Goal: Obtain resource: Download file/media

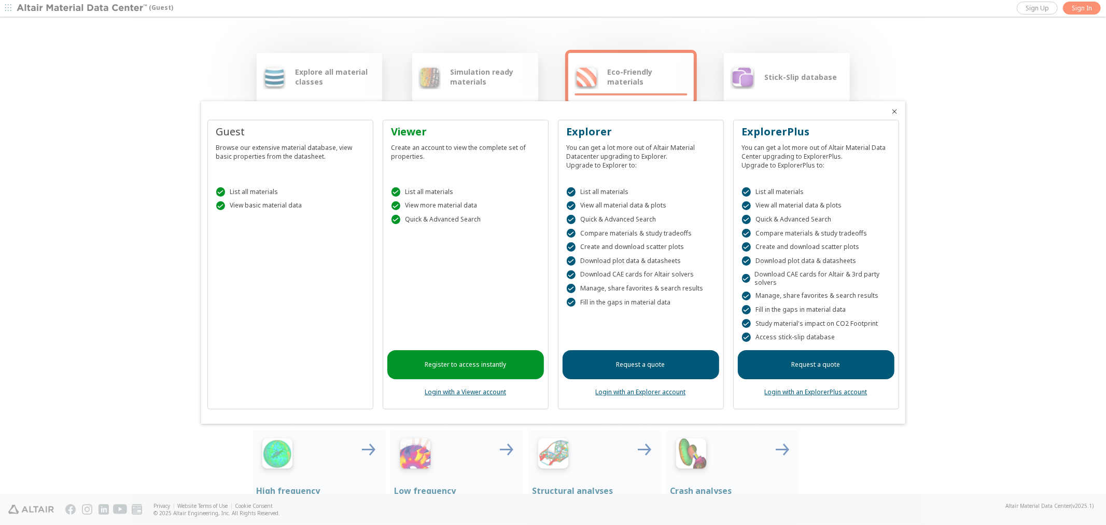
click at [893, 112] on icon "Close" at bounding box center [895, 111] width 8 height 8
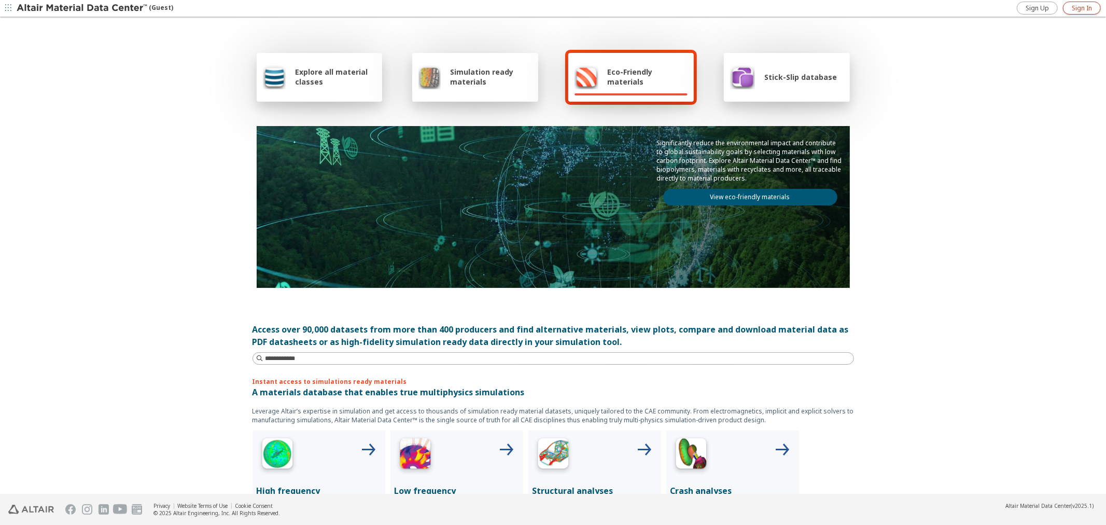
click at [1091, 7] on span "Sign In" at bounding box center [1082, 8] width 20 height 8
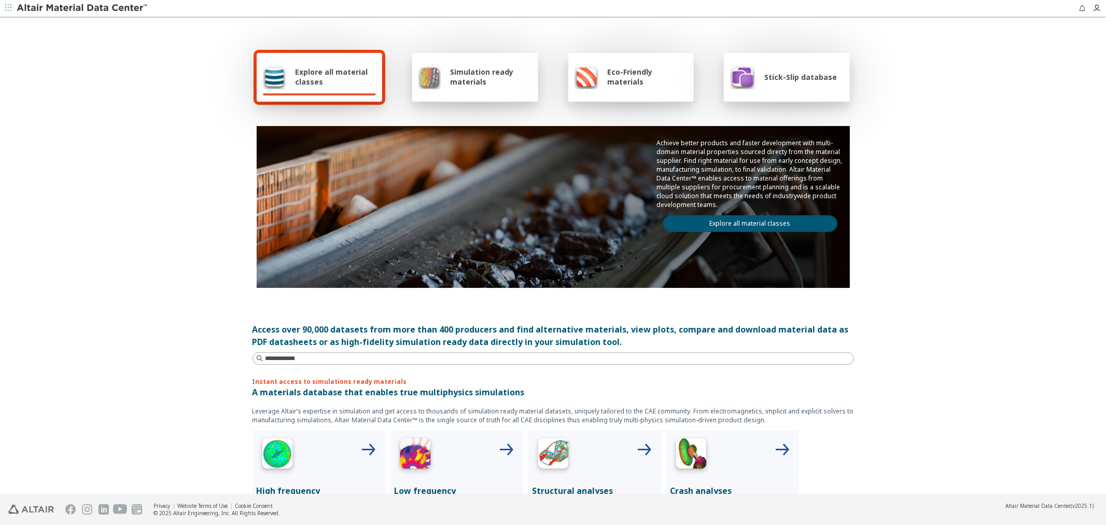
click at [930, 229] on div "Explore all material classes Simulation ready materials Eco-Friendly materials …" at bounding box center [553, 256] width 1106 height 476
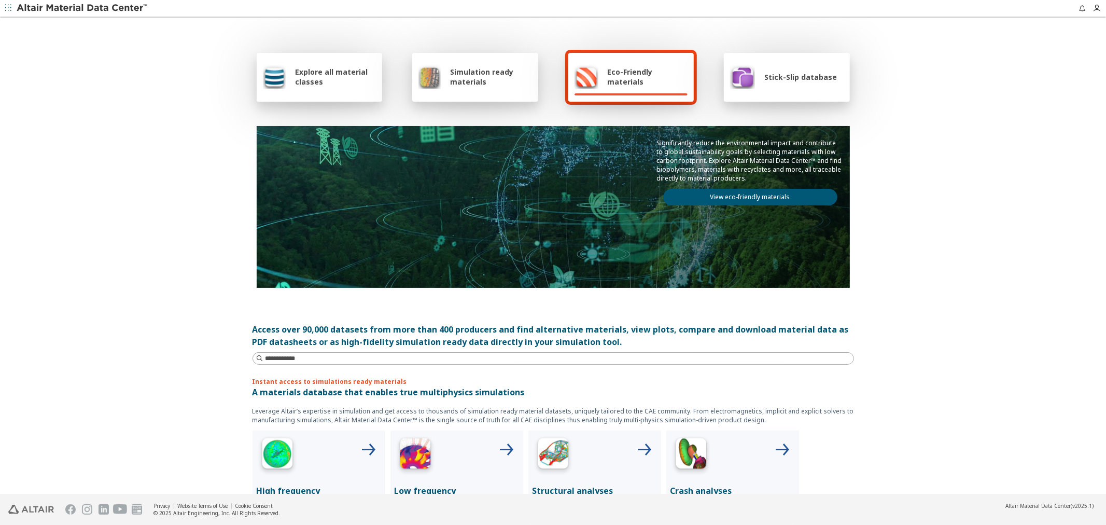
click at [343, 83] on span "Explore all material classes" at bounding box center [335, 77] width 81 height 20
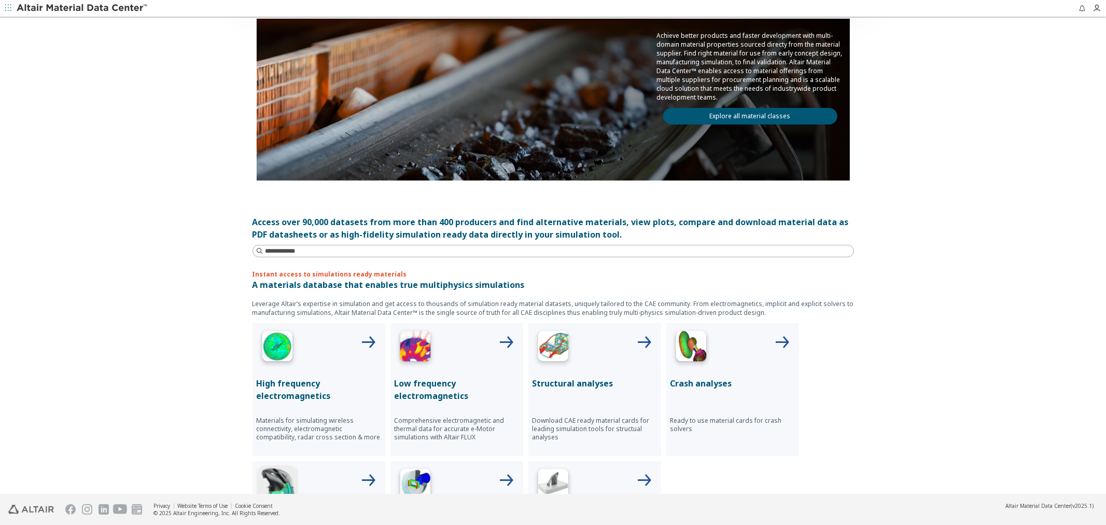
scroll to position [115, 0]
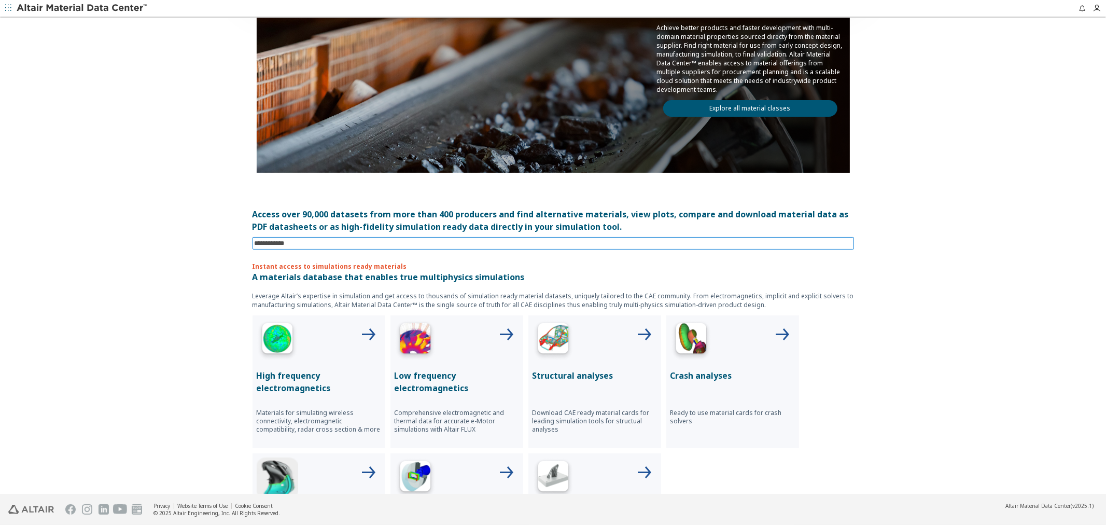
click at [412, 243] on input at bounding box center [554, 242] width 599 height 11
type input "*******"
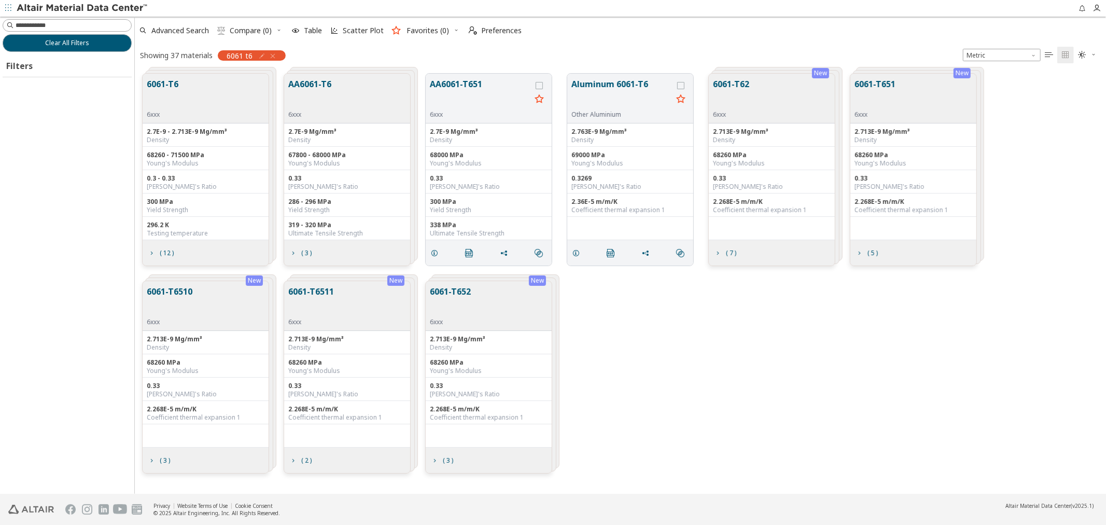
scroll to position [420, 962]
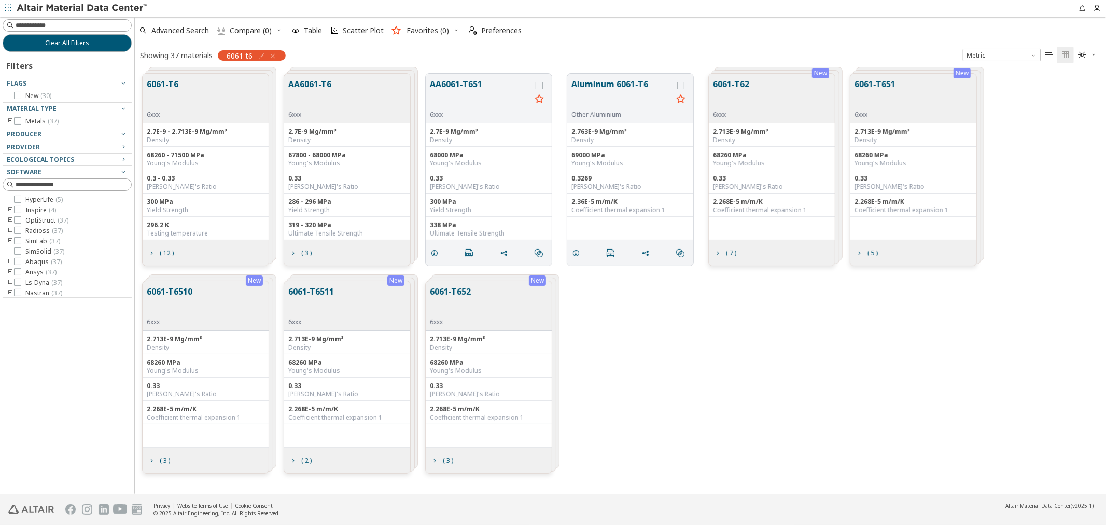
click at [169, 91] on button "6061-T6" at bounding box center [163, 94] width 32 height 33
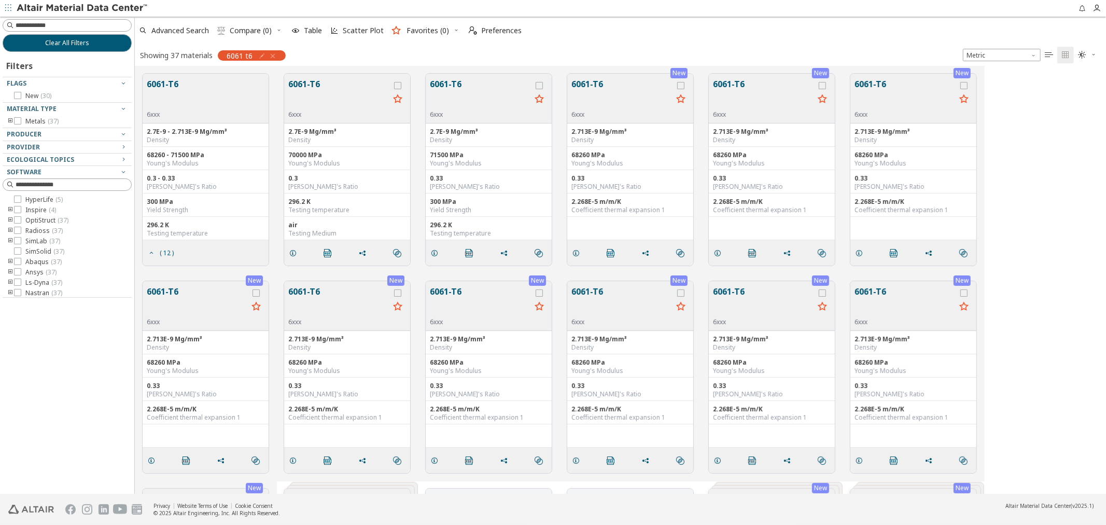
click at [168, 87] on button "6061-T6" at bounding box center [163, 94] width 32 height 33
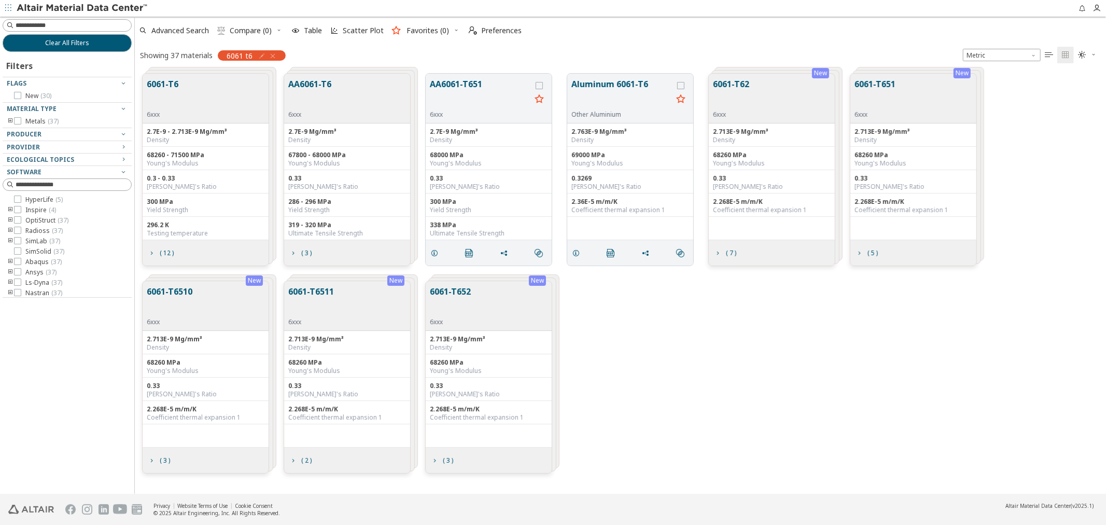
click at [168, 87] on button "6061-T6" at bounding box center [163, 94] width 32 height 33
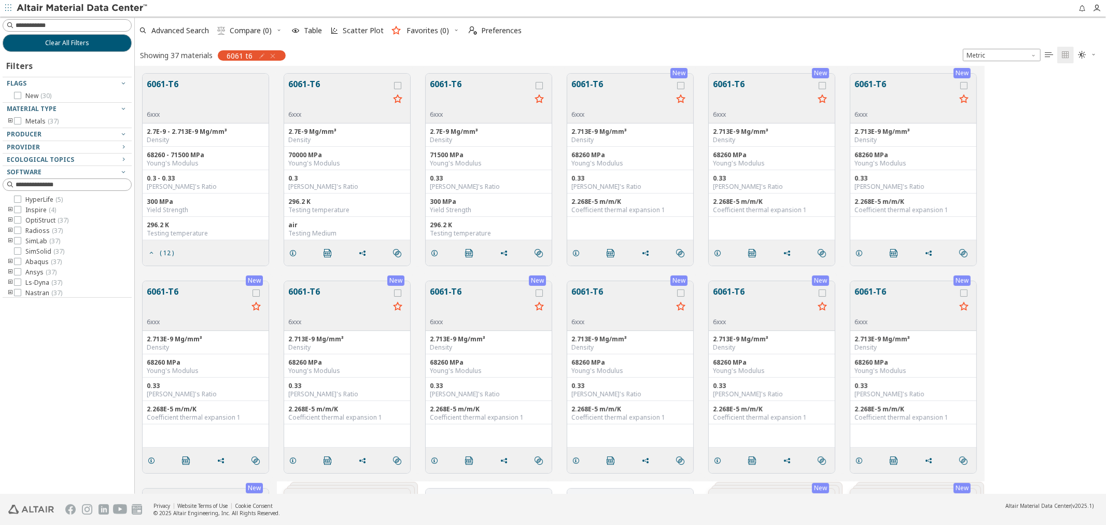
click at [304, 84] on button "6061-T6" at bounding box center [338, 94] width 101 height 33
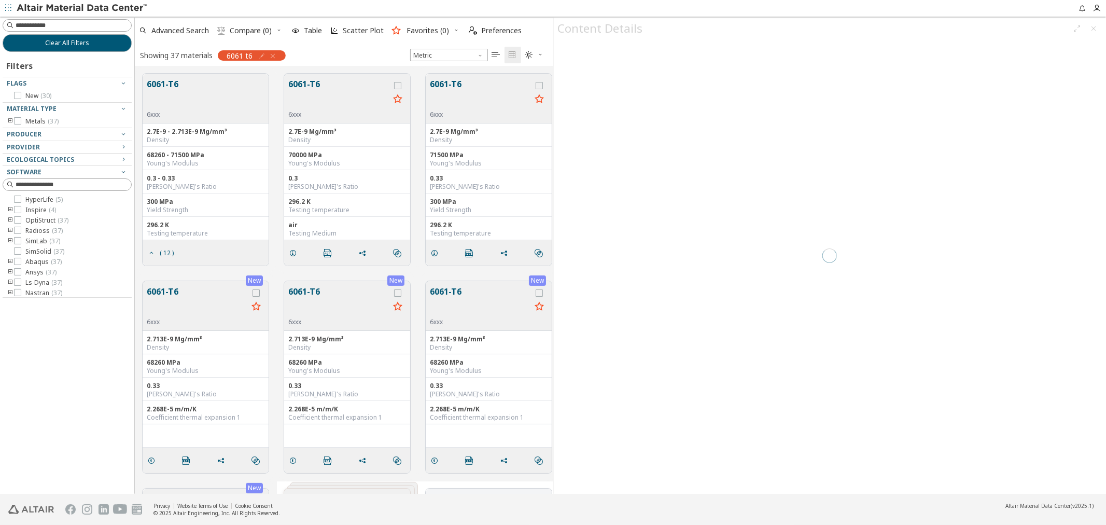
scroll to position [420, 410]
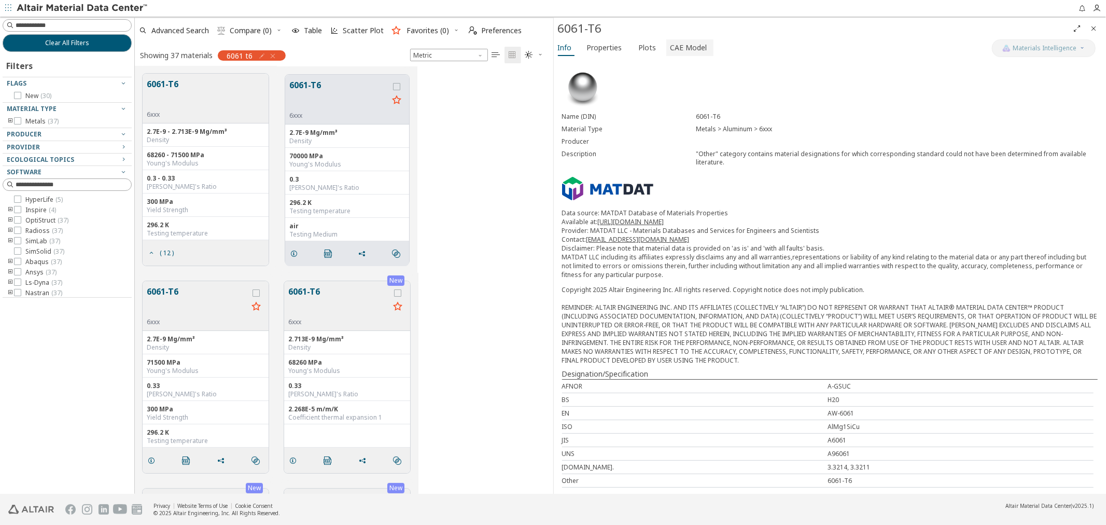
click at [694, 45] on span "CAE Model" at bounding box center [688, 47] width 37 height 17
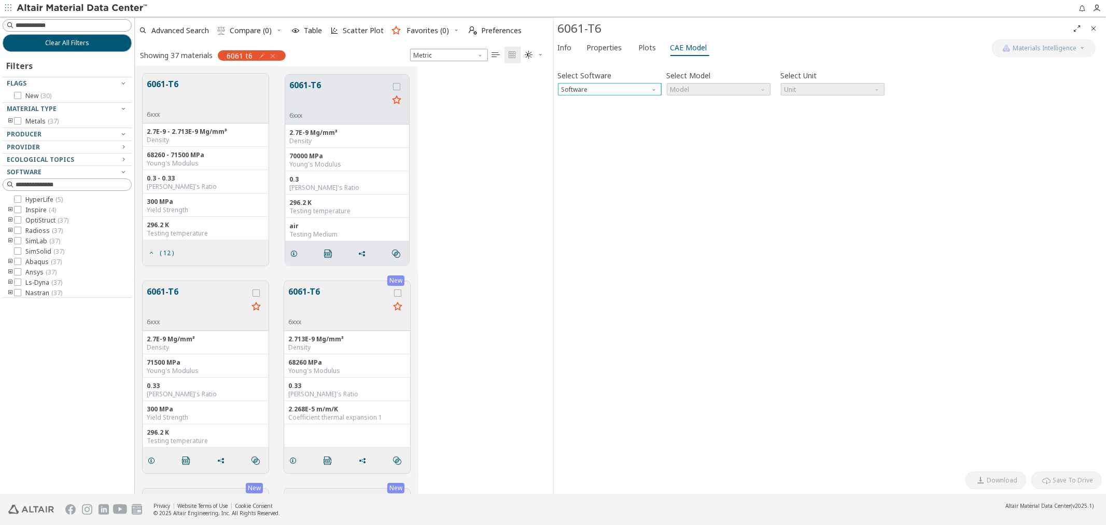
click at [658, 86] on span "Software" at bounding box center [655, 87] width 8 height 8
click at [623, 117] on span "OptiStruct" at bounding box center [608, 114] width 95 height 7
click at [822, 90] on span "N mm s Mg" at bounding box center [833, 89] width 104 height 12
click at [838, 102] on span "kN mm ms kg" at bounding box center [831, 102] width 95 height 7
click at [758, 89] on span "Model" at bounding box center [719, 89] width 104 height 12
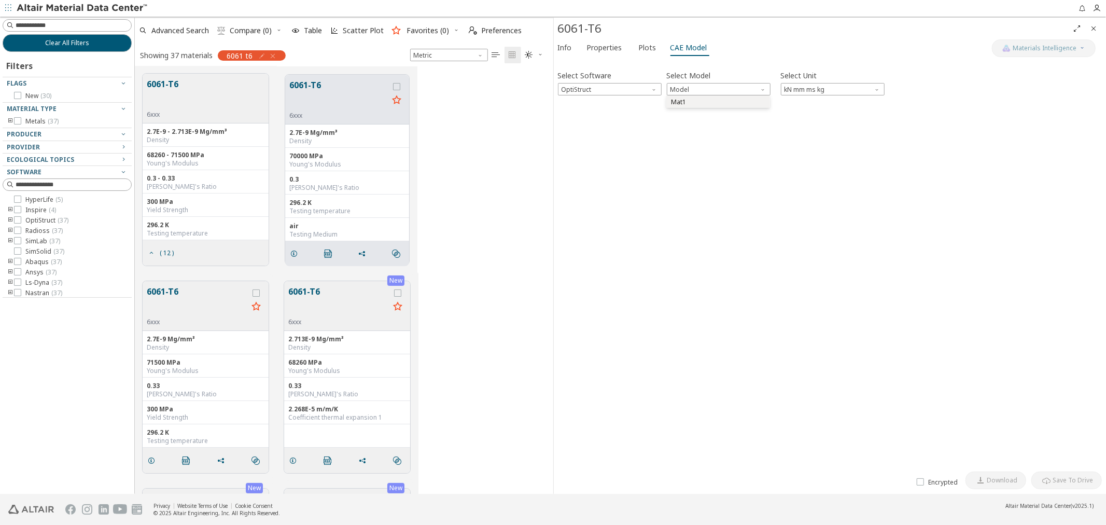
click at [747, 102] on span "Mat1" at bounding box center [717, 102] width 95 height 7
click at [1002, 479] on span "Download" at bounding box center [1002, 480] width 31 height 8
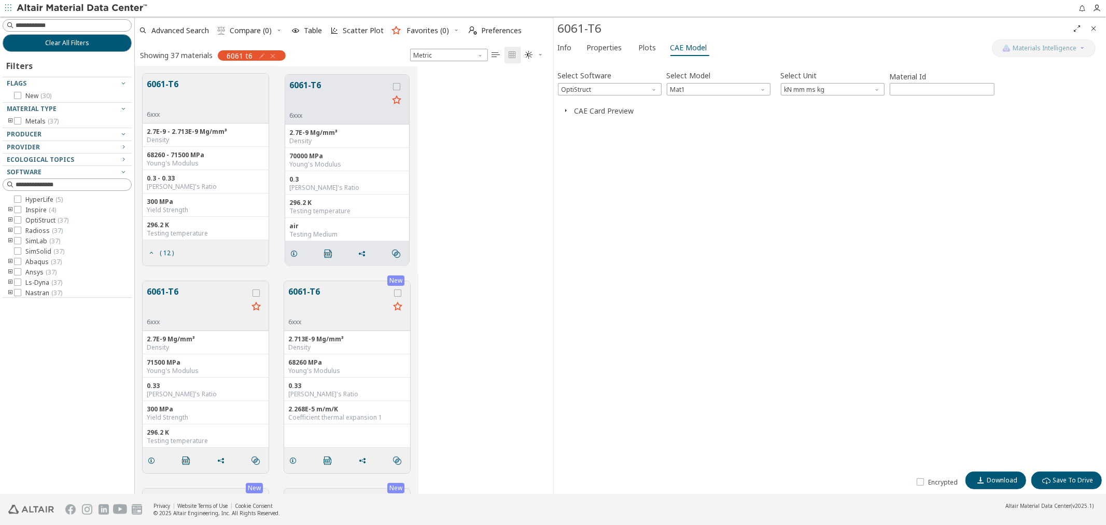
click at [687, 184] on div "Select Software OptiStruct Select Model Mat1 Select Unit kN mm ms kg Material I…" at bounding box center [830, 264] width 544 height 403
click at [67, 22] on input at bounding box center [74, 25] width 116 height 10
type input "****"
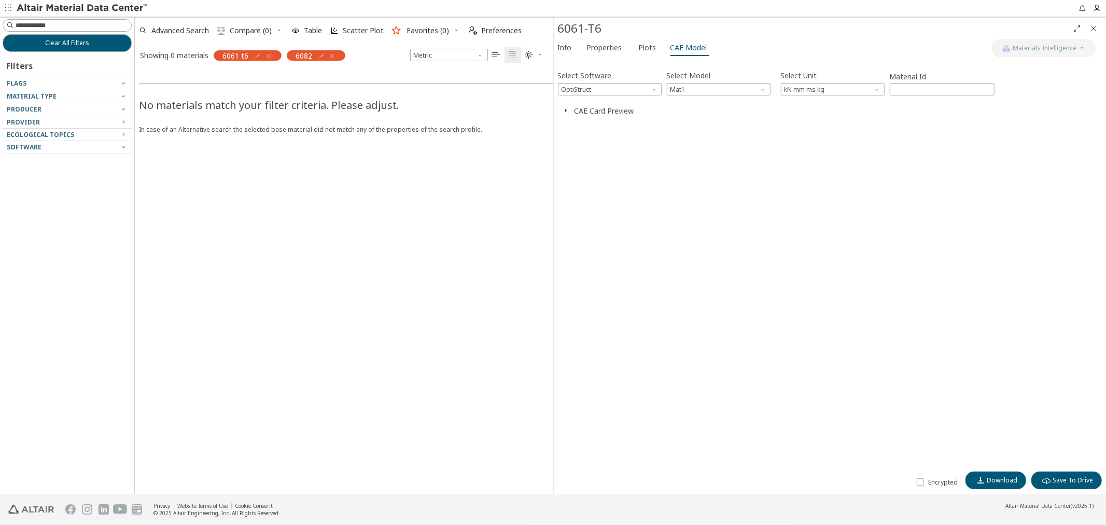
click at [267, 54] on icon "button" at bounding box center [268, 56] width 8 height 8
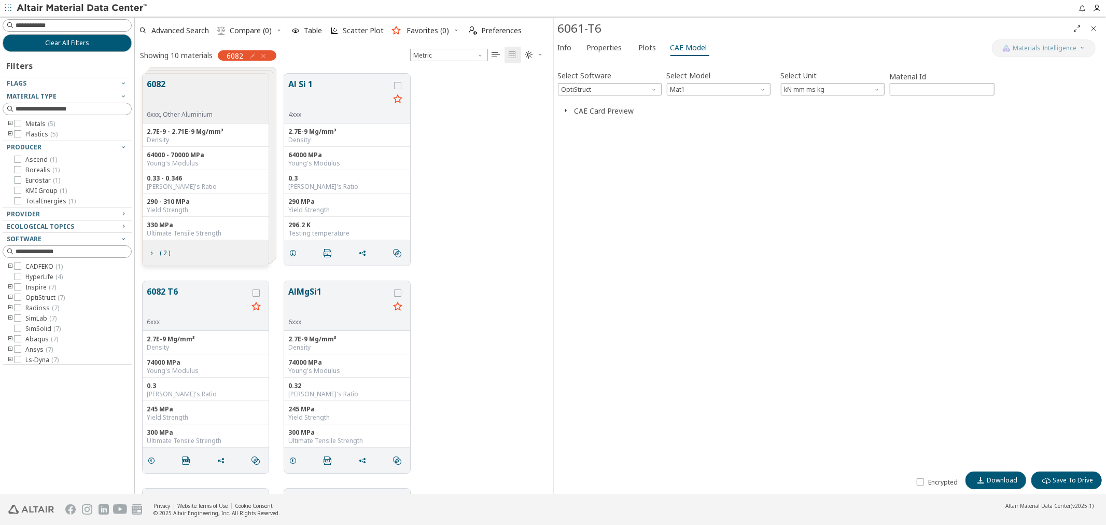
click at [165, 89] on button "6082" at bounding box center [180, 94] width 66 height 33
click at [159, 85] on button "6082" at bounding box center [180, 94] width 66 height 33
click at [162, 86] on button "6082" at bounding box center [180, 94] width 66 height 33
click at [304, 81] on button "6082" at bounding box center [338, 94] width 101 height 33
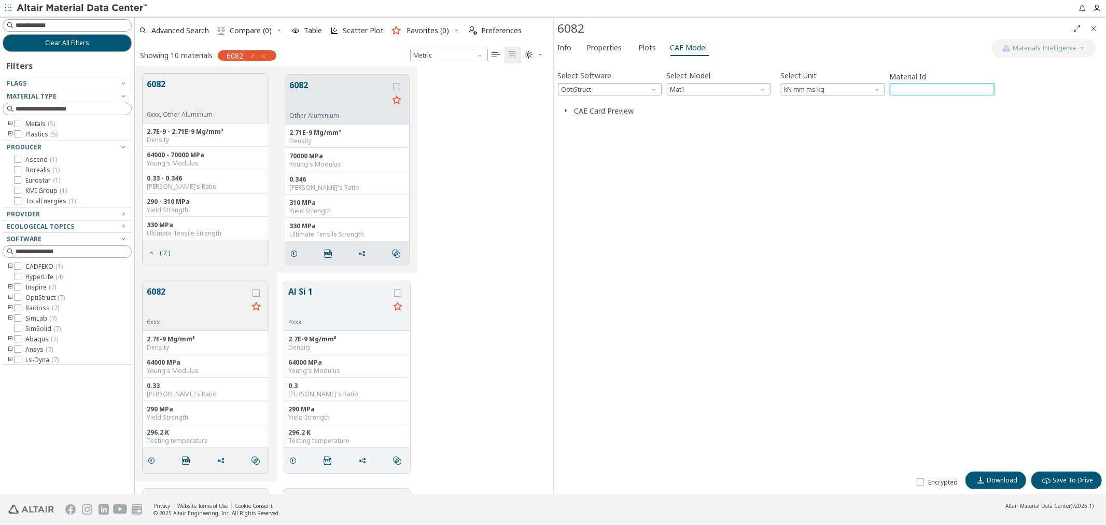
click at [911, 87] on input "****" at bounding box center [942, 88] width 104 height 11
type input "****"
click at [986, 87] on input "****" at bounding box center [942, 88] width 104 height 11
click at [1015, 484] on button "Download" at bounding box center [995, 480] width 61 height 18
click at [627, 203] on div "Select Software OptiStruct Select Model Mat1 Select Unit kN mm ms kg Material I…" at bounding box center [830, 264] width 544 height 403
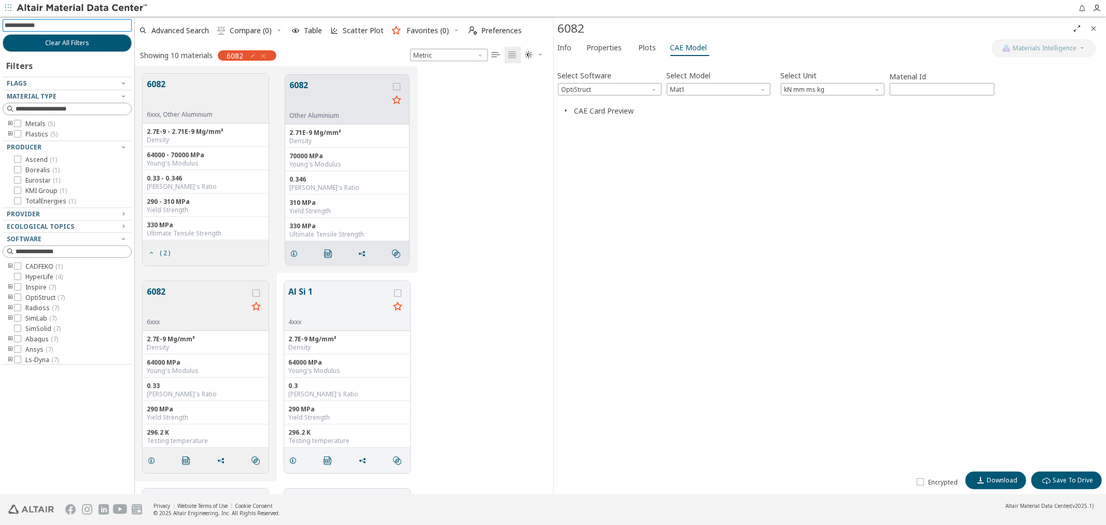
click at [54, 29] on input at bounding box center [68, 25] width 127 height 11
click at [254, 54] on icon "button" at bounding box center [252, 56] width 8 height 8
drag, startPoint x: 204, startPoint y: 77, endPoint x: 112, endPoint y: 76, distance: 91.2
click at [112, 76] on body "Feedback Clear All Filters Filters Flags Material Type Metals ( 5 ) Plastics ( …" at bounding box center [553, 262] width 1106 height 525
type input "****"
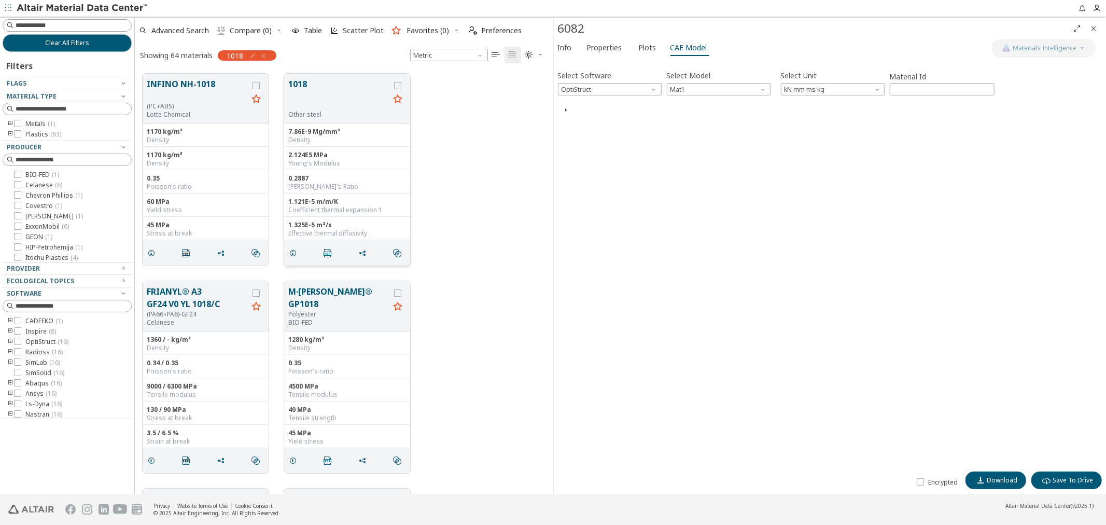
click at [303, 81] on button "1018" at bounding box center [338, 94] width 101 height 33
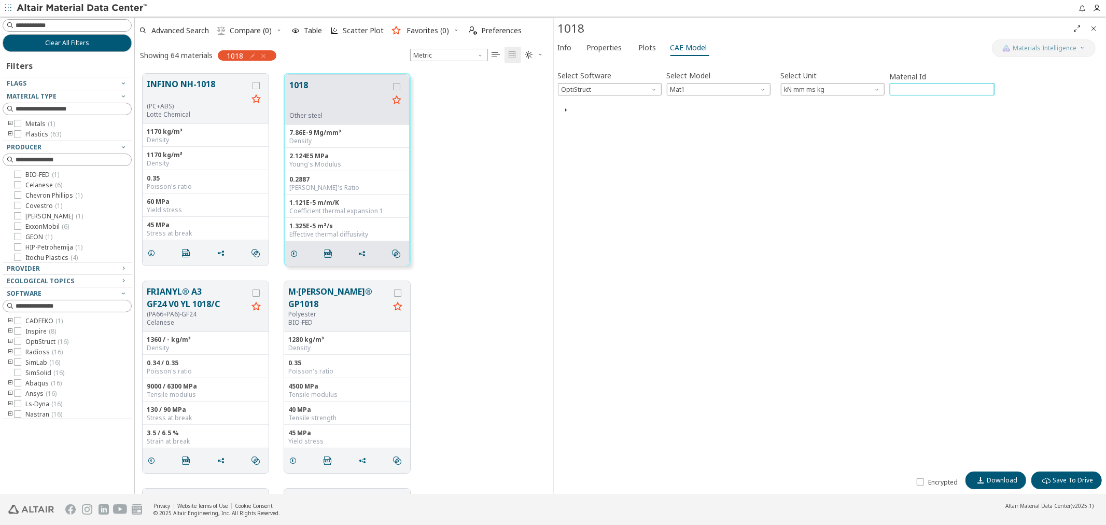
type input "****"
click at [986, 87] on input "****" at bounding box center [942, 88] width 104 height 11
click at [1001, 479] on span "Download" at bounding box center [1002, 480] width 31 height 8
